Goal: Task Accomplishment & Management: Use online tool/utility

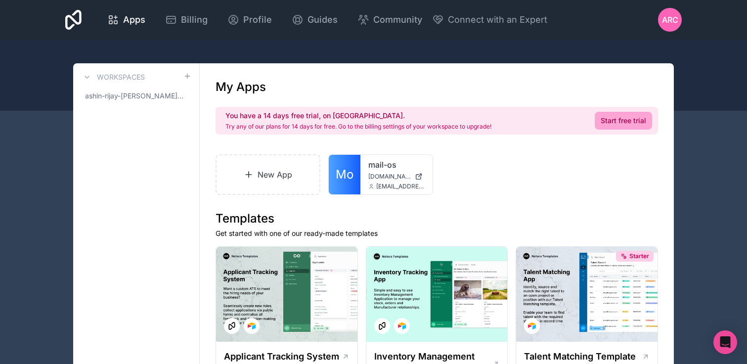
click at [270, 179] on link "New App" at bounding box center [268, 174] width 105 height 41
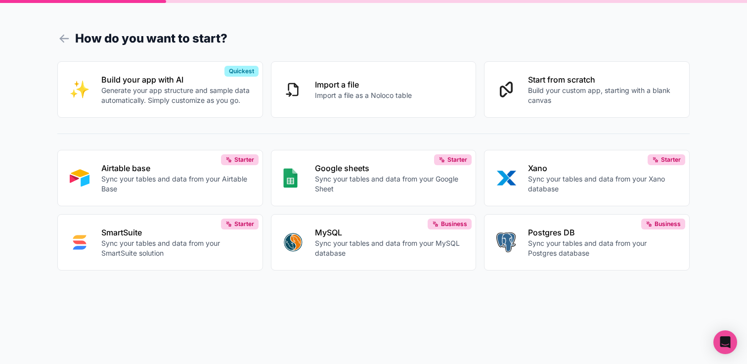
click at [584, 91] on p "Build your custom app, starting with a blank canvas" at bounding box center [602, 96] width 149 height 20
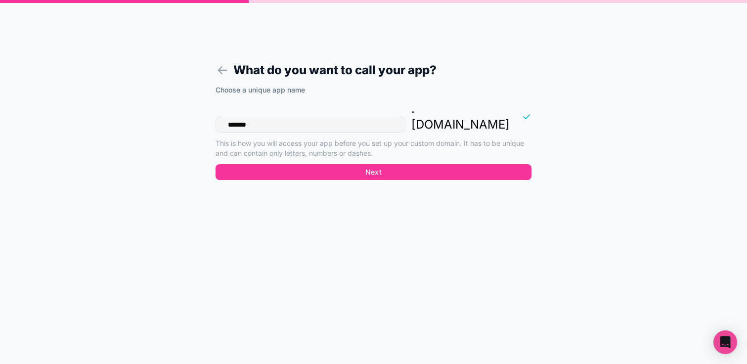
click at [220, 69] on icon at bounding box center [223, 70] width 14 height 14
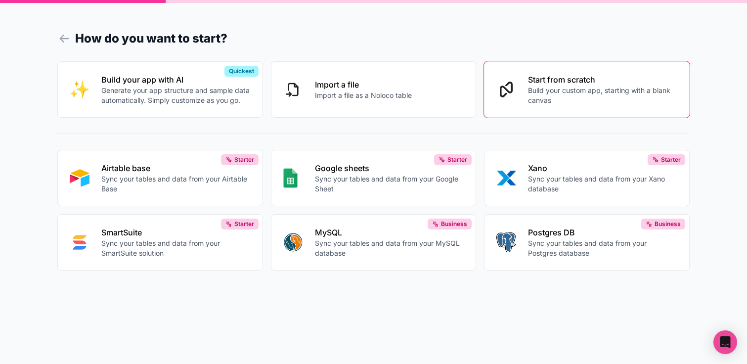
click at [337, 92] on p "Import a file as a Noloco table" at bounding box center [363, 96] width 97 height 10
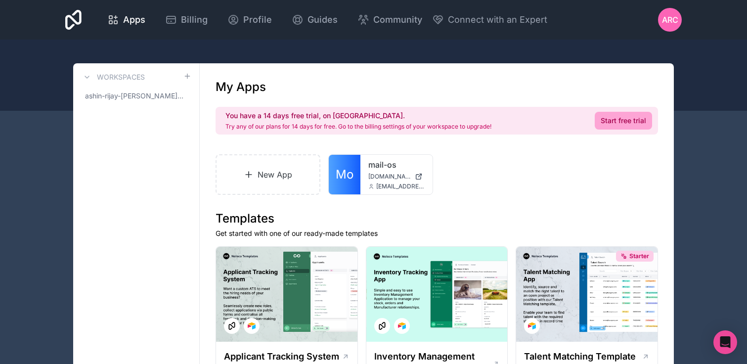
click at [637, 121] on link "Start free trial" at bounding box center [623, 121] width 57 height 18
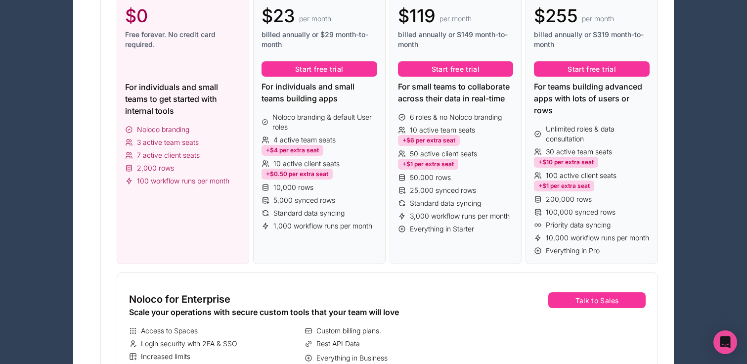
scroll to position [226, 0]
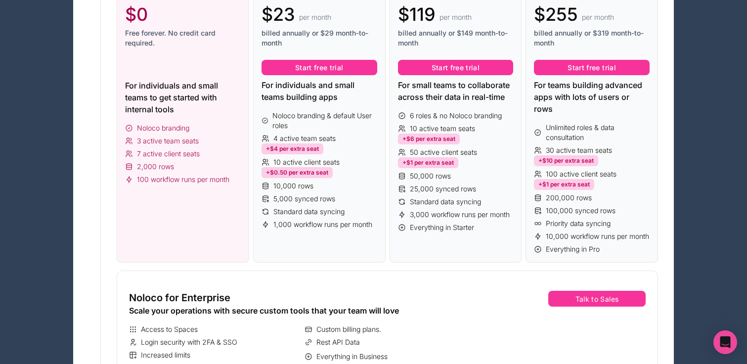
click at [173, 190] on div "Free $0 Free forever. No credit card required. For individuals and small teams …" at bounding box center [183, 119] width 133 height 287
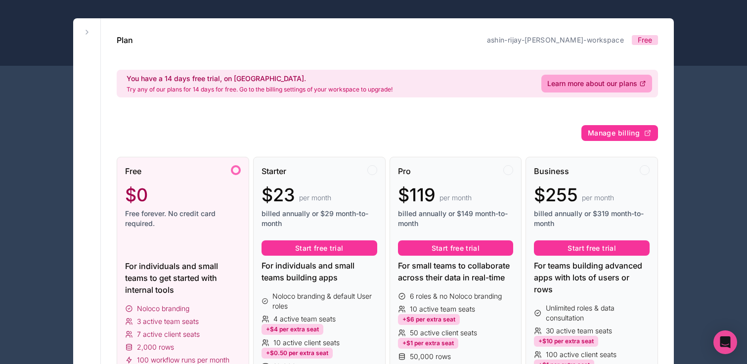
scroll to position [0, 0]
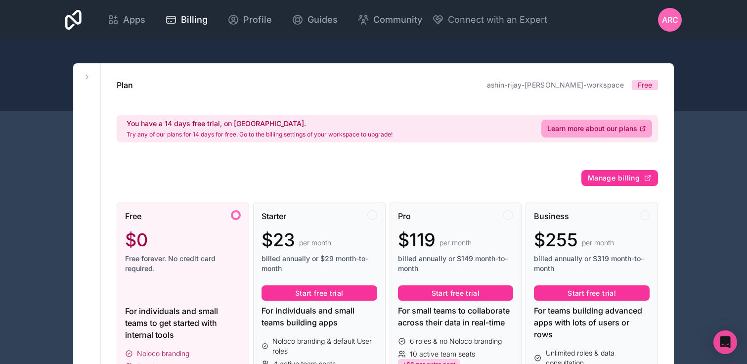
click at [648, 86] on span "Free" at bounding box center [645, 85] width 14 height 10
click at [246, 20] on span "Profile" at bounding box center [257, 20] width 29 height 14
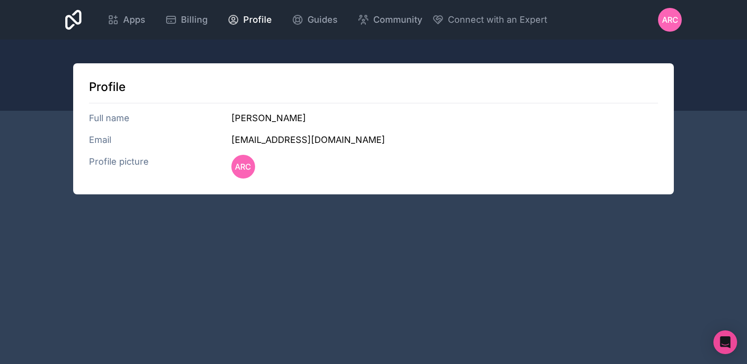
click at [315, 21] on span "Guides" at bounding box center [323, 20] width 30 height 14
click at [118, 19] on icon at bounding box center [113, 20] width 12 height 12
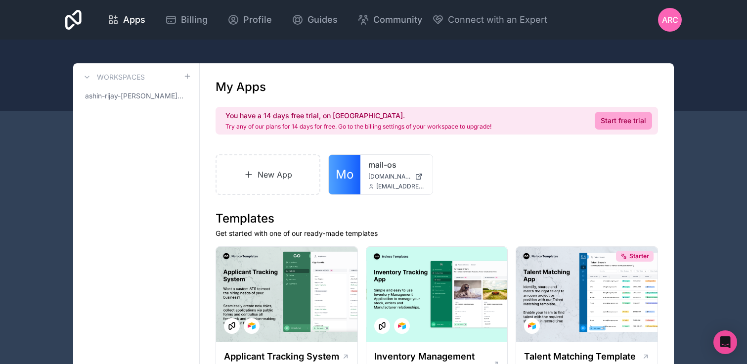
click at [72, 20] on icon at bounding box center [73, 20] width 16 height 24
click at [77, 23] on icon at bounding box center [73, 20] width 16 height 20
click at [0, 0] on icon at bounding box center [0, 0] width 0 height 0
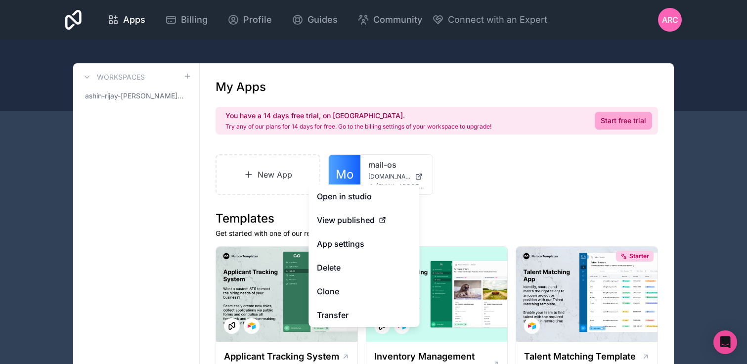
click at [335, 268] on button "Delete" at bounding box center [364, 268] width 111 height 24
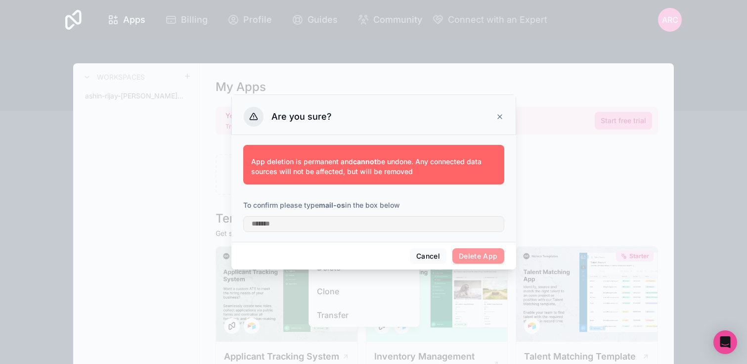
click at [478, 256] on span "Delete App" at bounding box center [479, 256] width 52 height 16
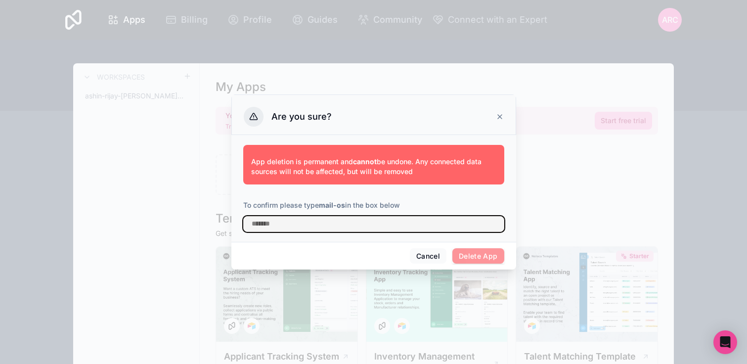
click at [411, 225] on input "text" at bounding box center [373, 224] width 261 height 16
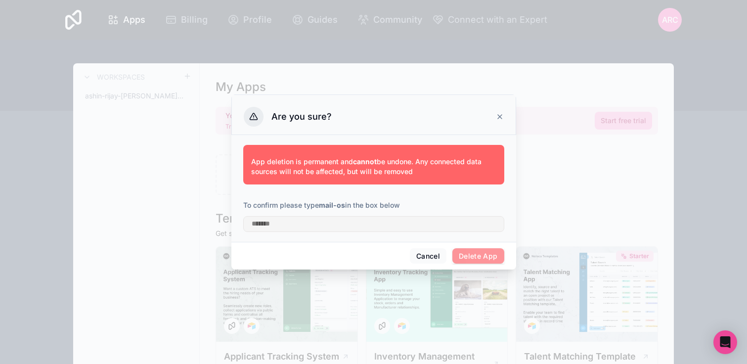
click at [479, 251] on span "Delete App" at bounding box center [479, 256] width 52 height 16
click at [500, 118] on icon at bounding box center [500, 117] width 8 height 8
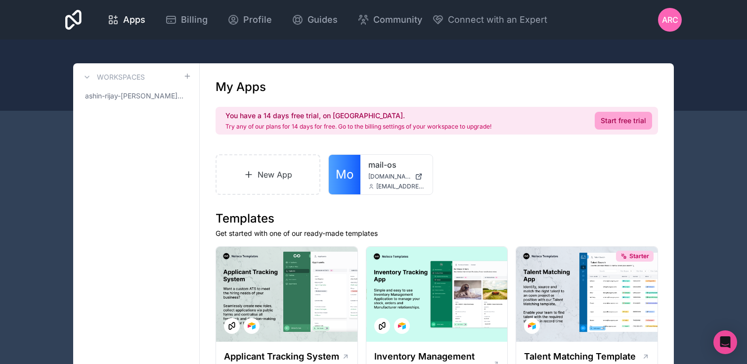
click at [0, 0] on icon at bounding box center [0, 0] width 0 height 0
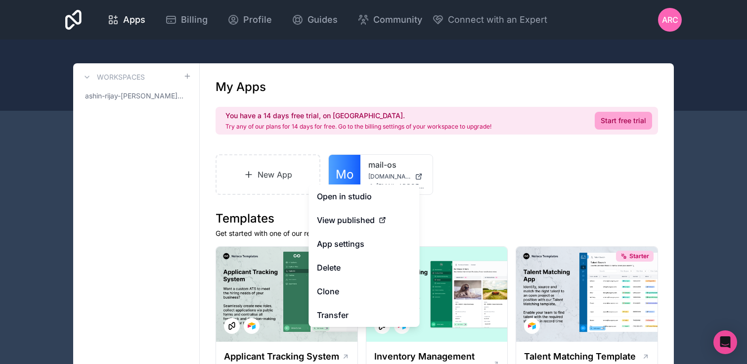
click at [353, 200] on link "Open in studio" at bounding box center [364, 196] width 111 height 24
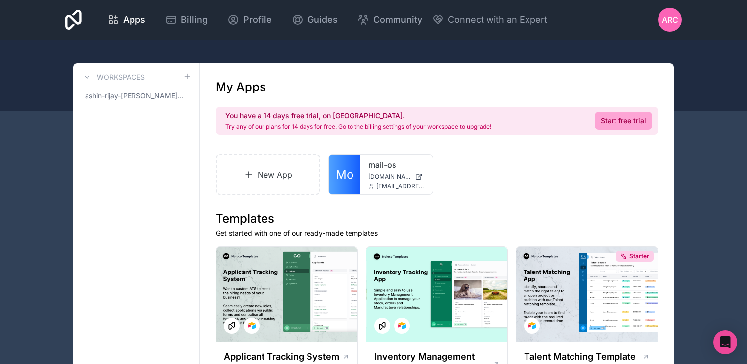
click at [272, 187] on link "New App" at bounding box center [268, 174] width 105 height 41
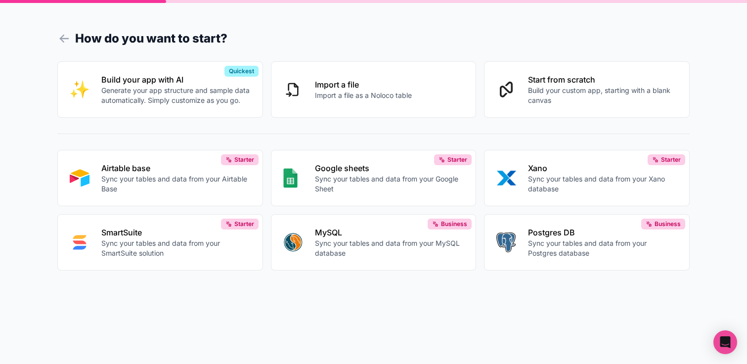
click at [567, 94] on p "Build your custom app, starting with a blank canvas" at bounding box center [602, 96] width 149 height 20
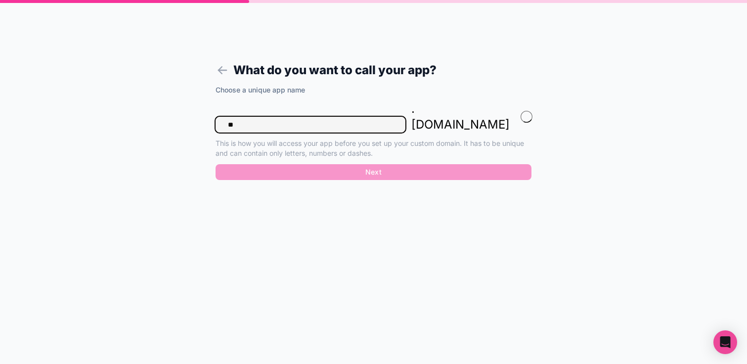
type input "*"
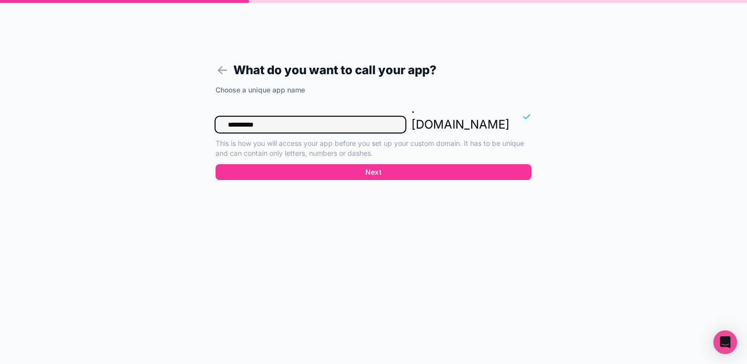
type input "**********"
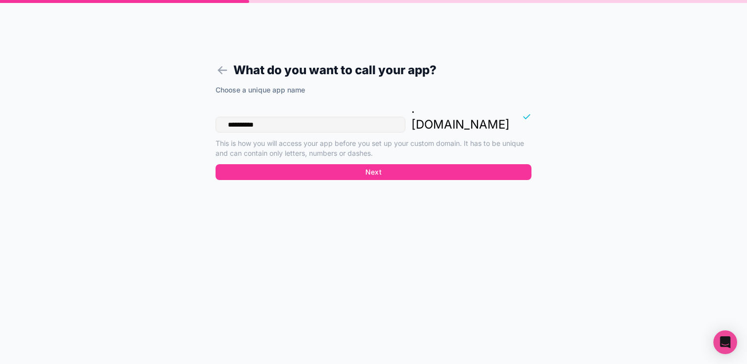
click at [408, 164] on button "Next" at bounding box center [374, 172] width 316 height 16
